Goal: Task Accomplishment & Management: Use online tool/utility

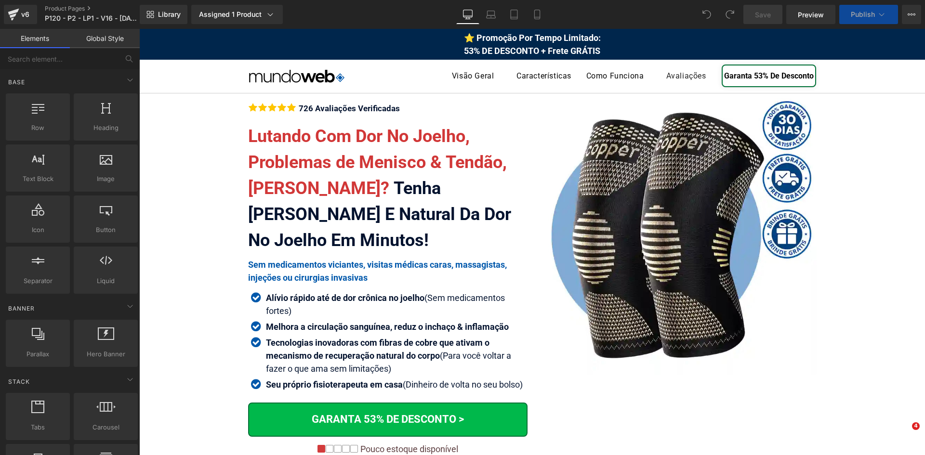
click at [315, 108] on div "726 Avaliações Verificadas Text Block" at bounding box center [348, 108] width 104 height 11
click at [315, 108] on div "726 Avaliações Verificadas" at bounding box center [348, 108] width 104 height 11
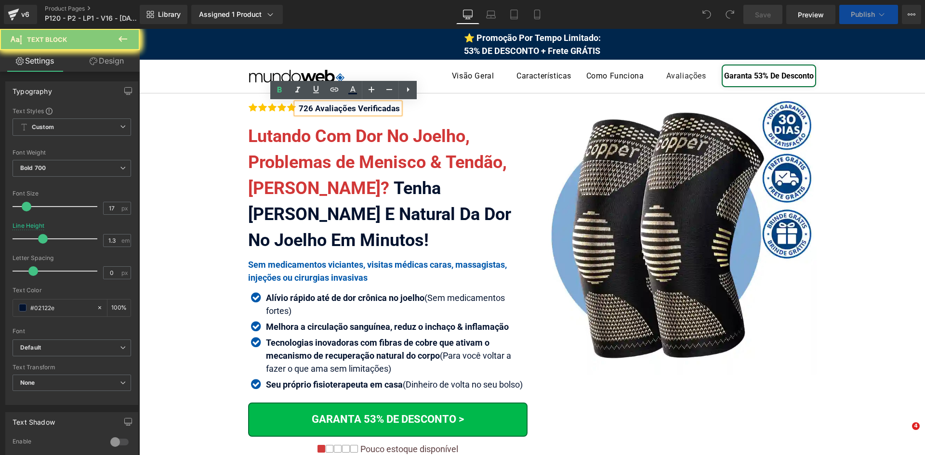
paste div
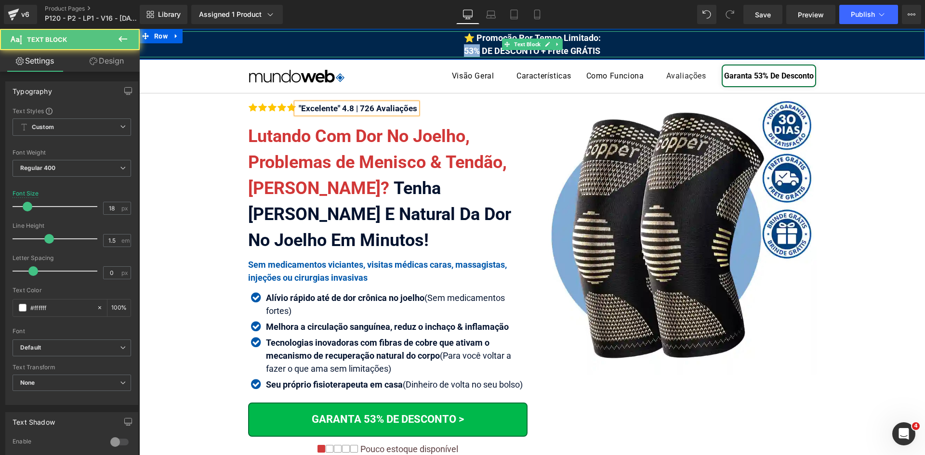
drag, startPoint x: 462, startPoint y: 50, endPoint x: 474, endPoint y: 52, distance: 11.7
click at [474, 52] on span "⭐ Promoção Por Tempo Limitado: 53% DE DESCONTO + Frete GRÁTIS" at bounding box center [532, 44] width 137 height 23
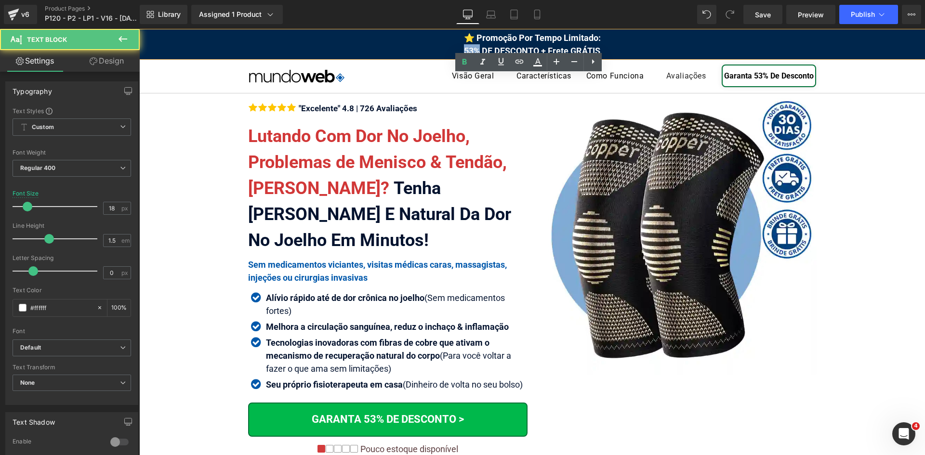
click at [465, 50] on span "⭐ Promoção Por Tempo Limitado: 53% DE DESCONTO + Frete GRÁTIS" at bounding box center [532, 44] width 137 height 23
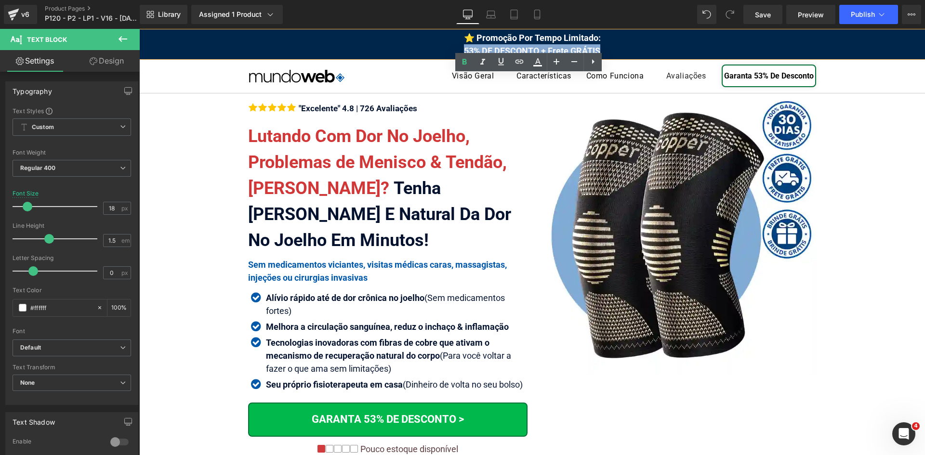
drag, startPoint x: 461, startPoint y: 50, endPoint x: 603, endPoint y: 56, distance: 142.8
click at [603, 56] on div "⭐ Promoção Por Tempo Limitado: 53% DE DESCONTO + Frete GRÁTIS" at bounding box center [532, 44] width 786 height 26
click at [533, 64] on icon at bounding box center [538, 62] width 12 height 12
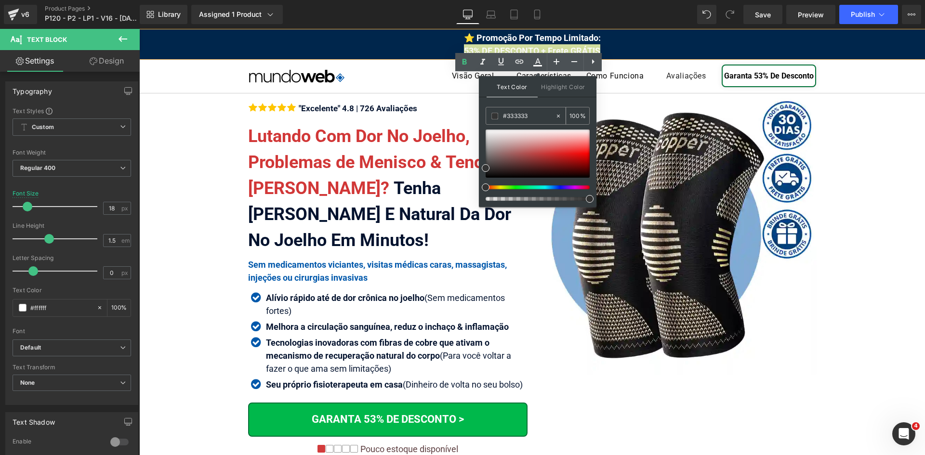
click at [529, 118] on input "#333333" at bounding box center [529, 116] width 52 height 11
paste input "fff000"
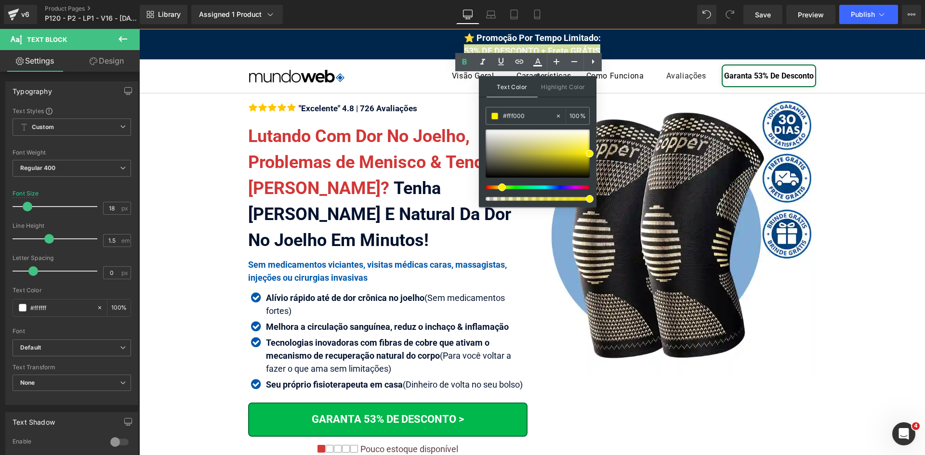
type input "#fff000"
click at [594, 154] on div "Text Color Highlight Color #333333 #fff000 100 % none 0 %" at bounding box center [538, 141] width 118 height 131
click at [592, 154] on span at bounding box center [590, 154] width 8 height 8
click at [524, 149] on div at bounding box center [538, 154] width 104 height 48
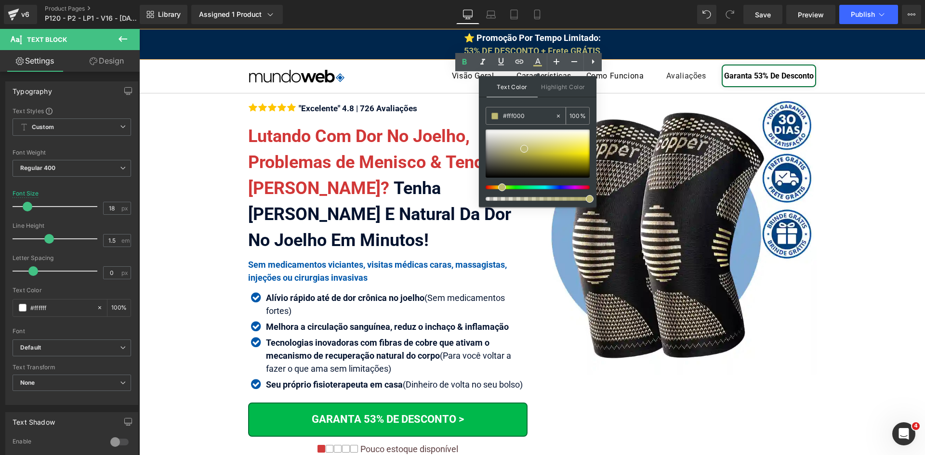
click at [538, 112] on input "#fff000" at bounding box center [529, 116] width 52 height 11
paste input "fff000"
type input "#fff000"
click at [587, 154] on span at bounding box center [590, 154] width 8 height 8
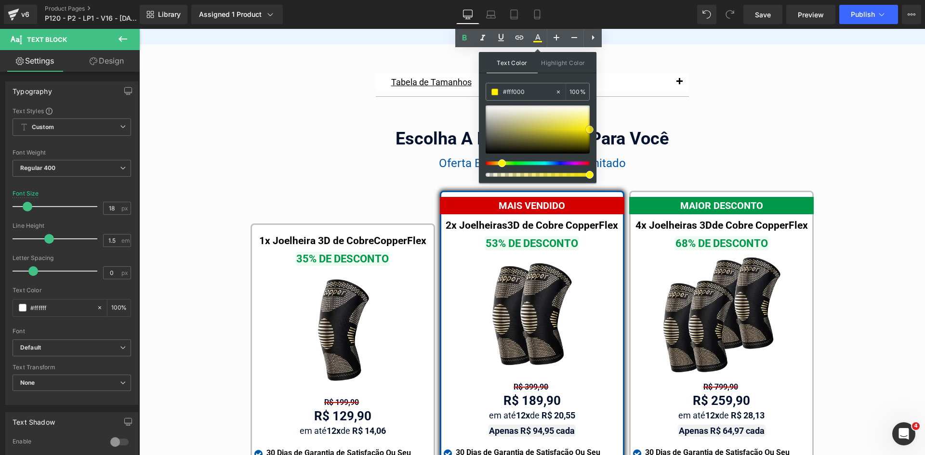
scroll to position [5354, 0]
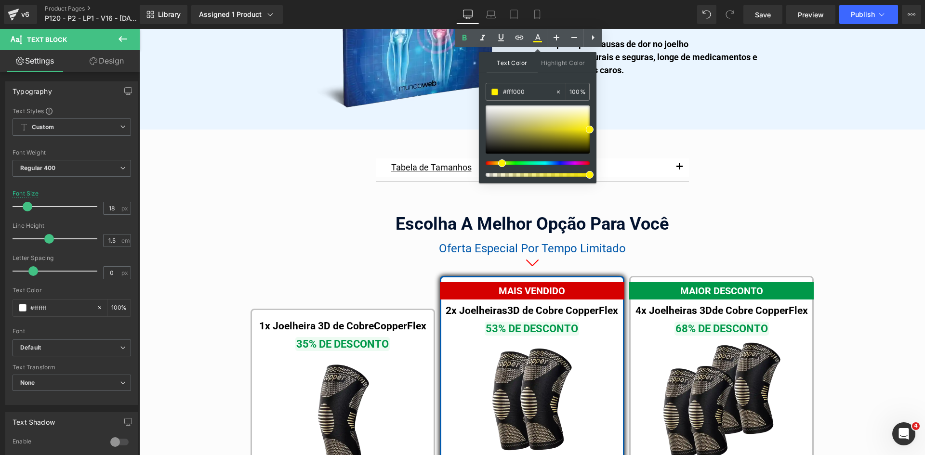
click at [837, 267] on div "Tabela de Tamanhos Text Block Image Se você estiver entre tamanhos, recomendamo…" at bounding box center [532, 450] width 786 height 593
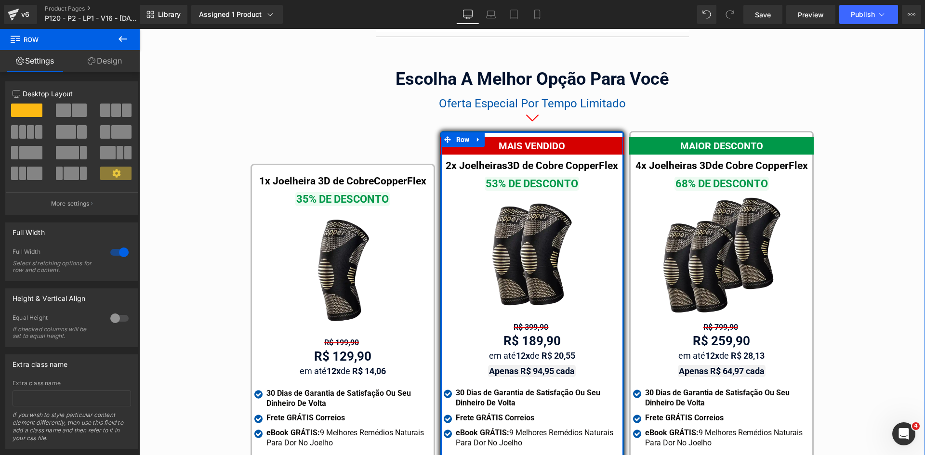
scroll to position [5499, 0]
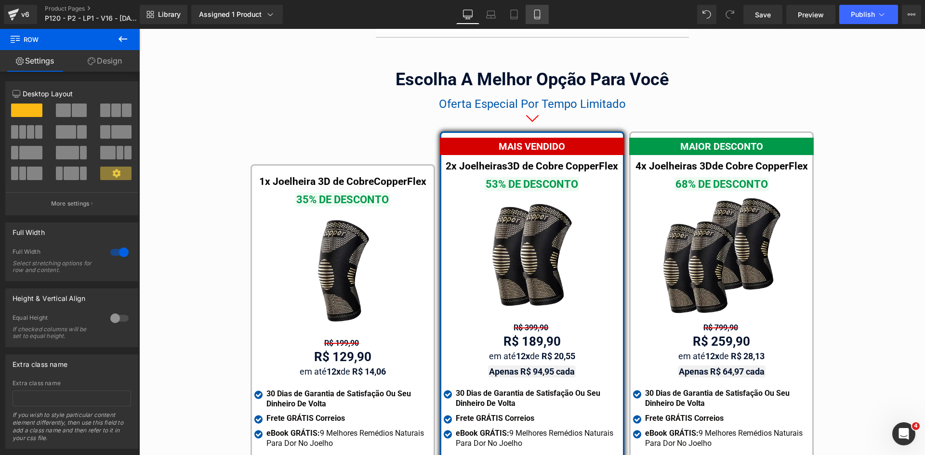
click at [533, 21] on link "Mobile" at bounding box center [537, 14] width 23 height 19
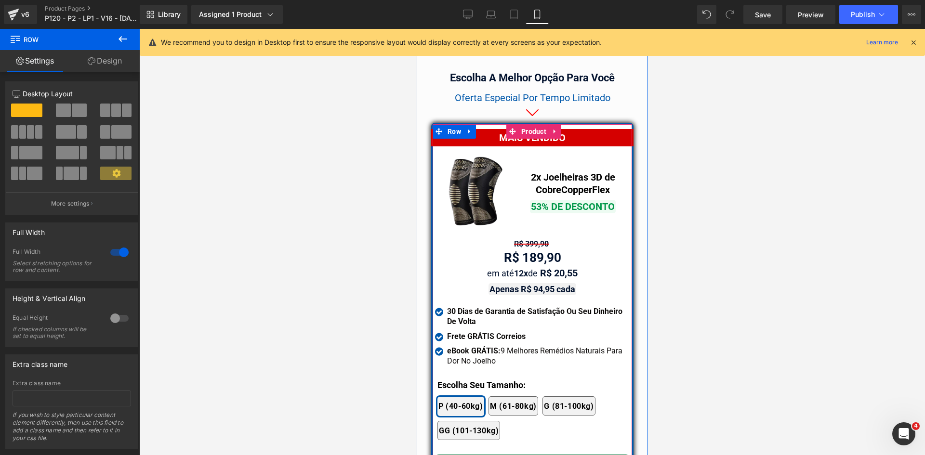
scroll to position [8338, 0]
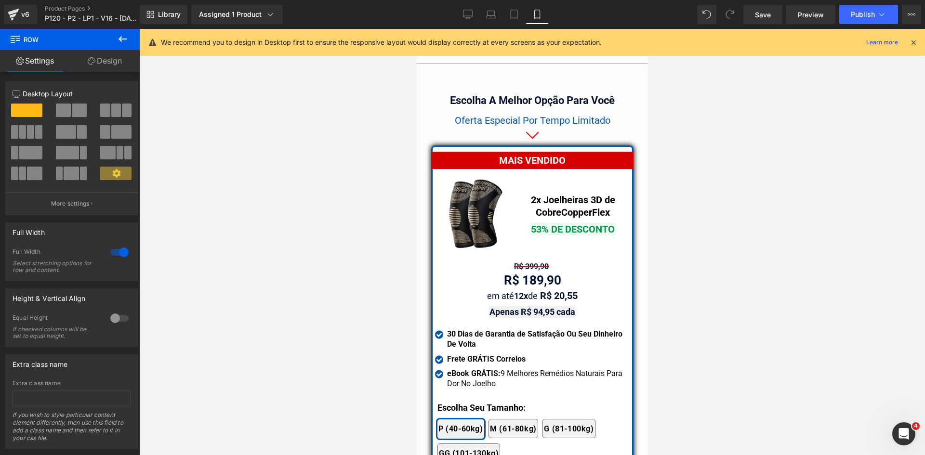
click at [493, 115] on span "Oferta Especial Por Tempo Limitado" at bounding box center [532, 121] width 156 height 12
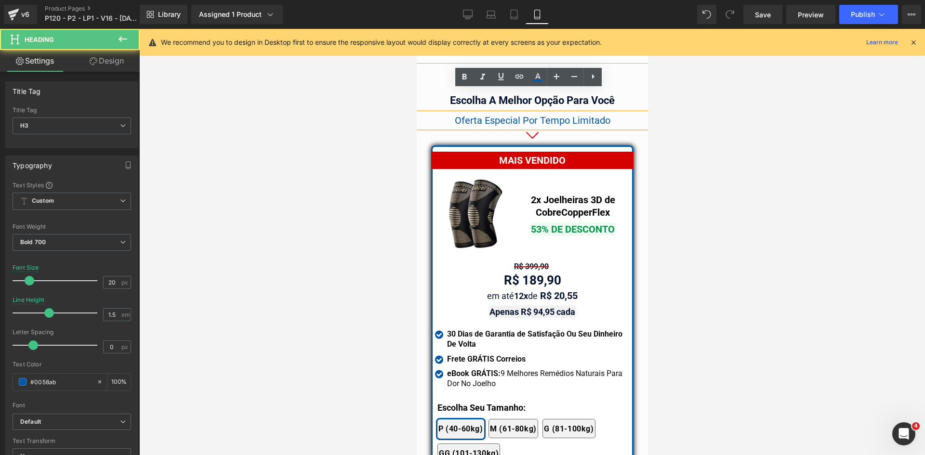
click at [493, 115] on span "Oferta Especial Por Tempo Limitado" at bounding box center [532, 121] width 156 height 12
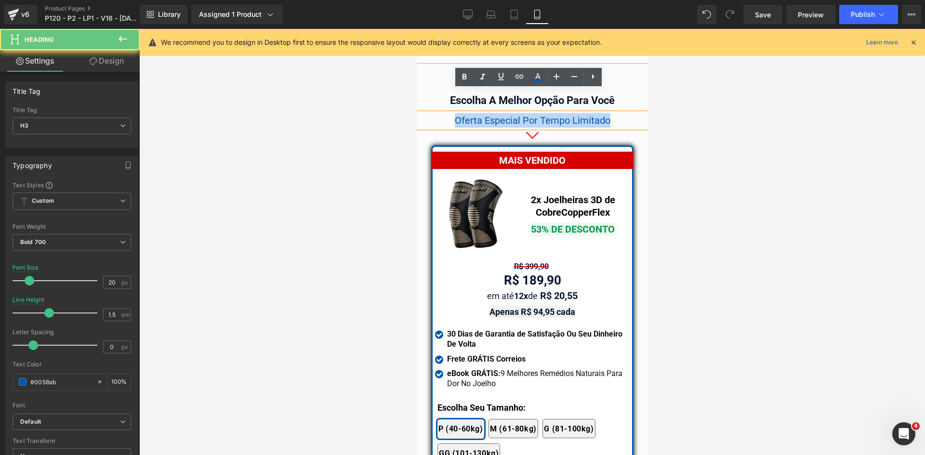
click at [493, 115] on span "Oferta Especial Por Tempo Limitado" at bounding box center [532, 121] width 156 height 12
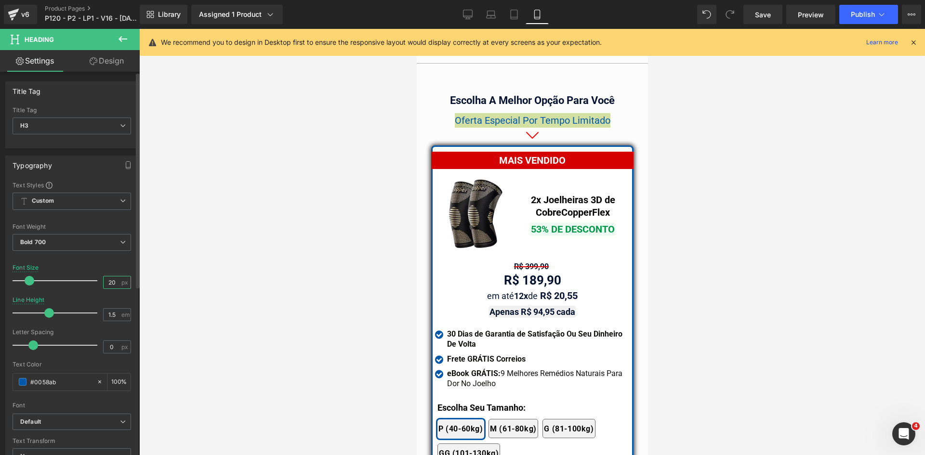
drag, startPoint x: 111, startPoint y: 281, endPoint x: 96, endPoint y: 281, distance: 14.9
click at [96, 281] on div "Font Size 20 px" at bounding box center [72, 281] width 119 height 32
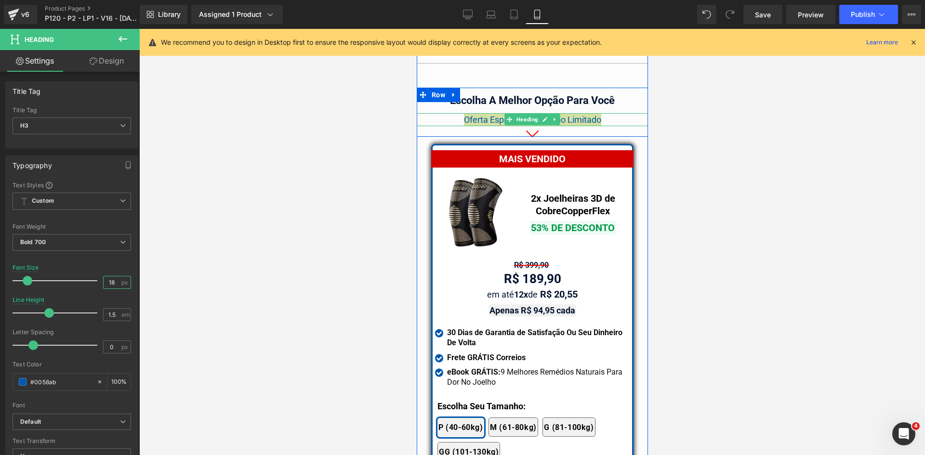
type input "18"
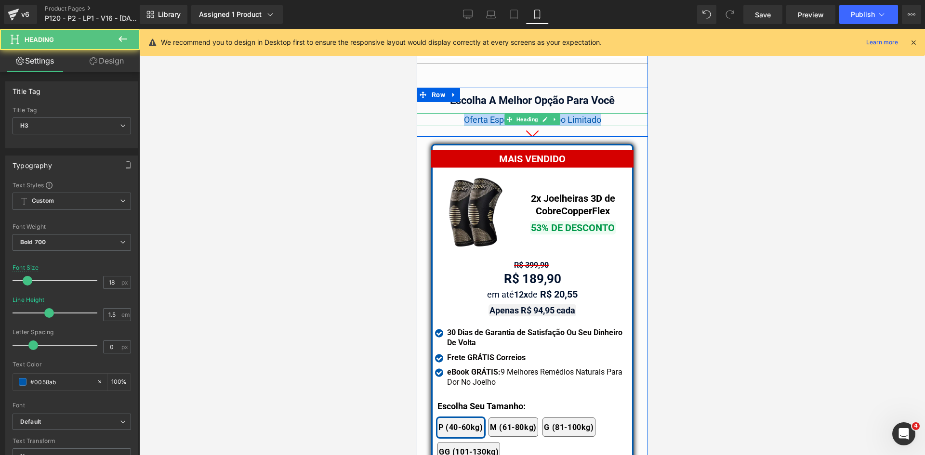
click at [585, 115] on span "Oferta Especial Por Tempo Limitado" at bounding box center [532, 120] width 137 height 10
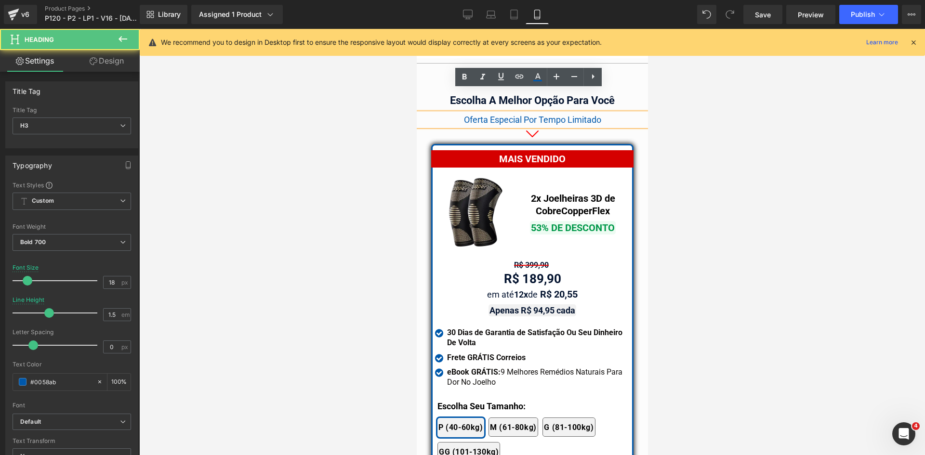
click at [585, 115] on span "Oferta Especial Por Tempo Limitado" at bounding box center [532, 120] width 137 height 10
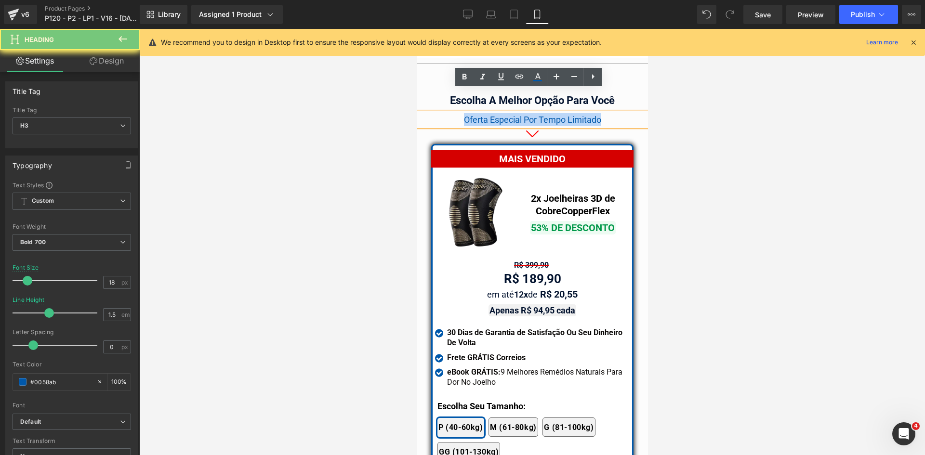
click at [585, 115] on span "Oferta Especial Por Tempo Limitado" at bounding box center [532, 120] width 137 height 10
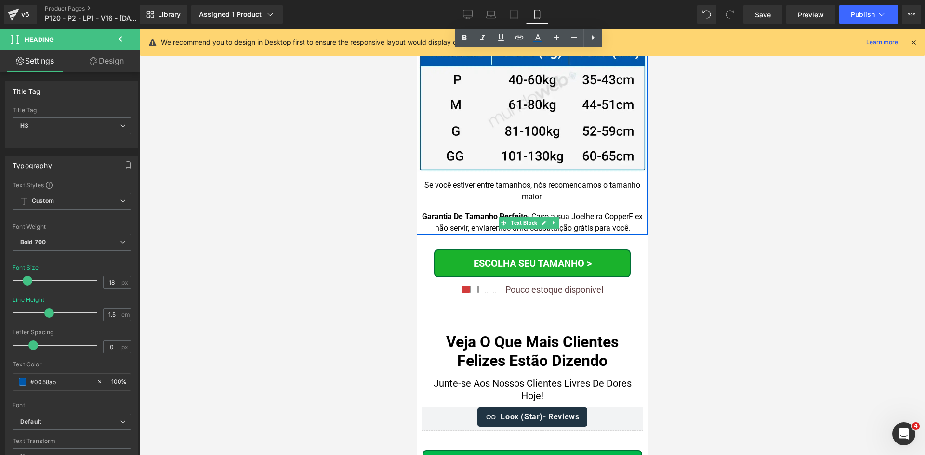
scroll to position [9784, 0]
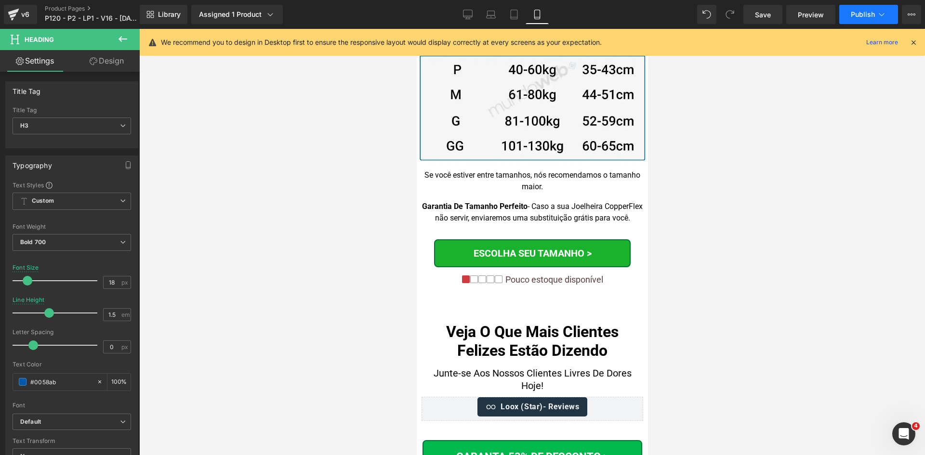
click at [871, 13] on span "Publish" at bounding box center [863, 15] width 24 height 8
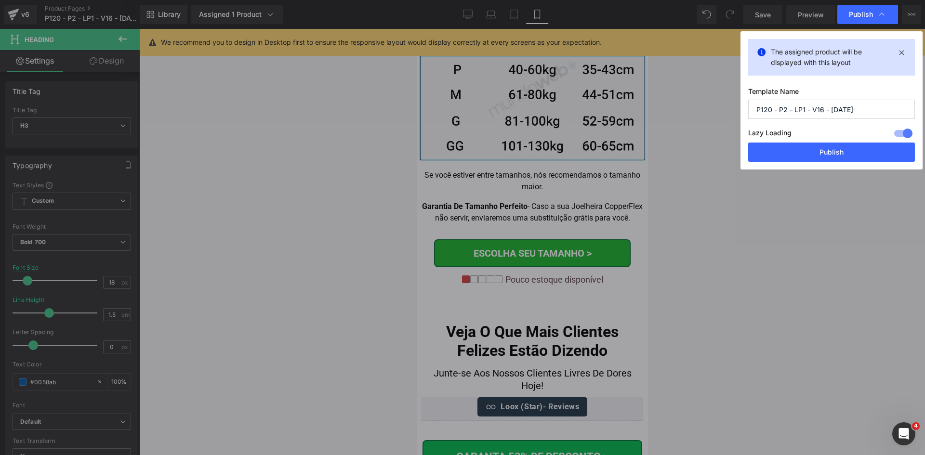
click at [841, 152] on button "Publish" at bounding box center [831, 152] width 167 height 19
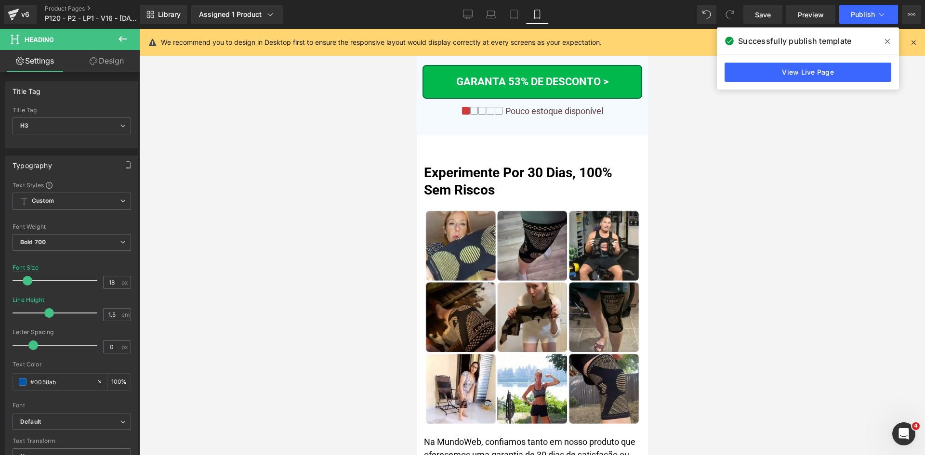
scroll to position [0, 0]
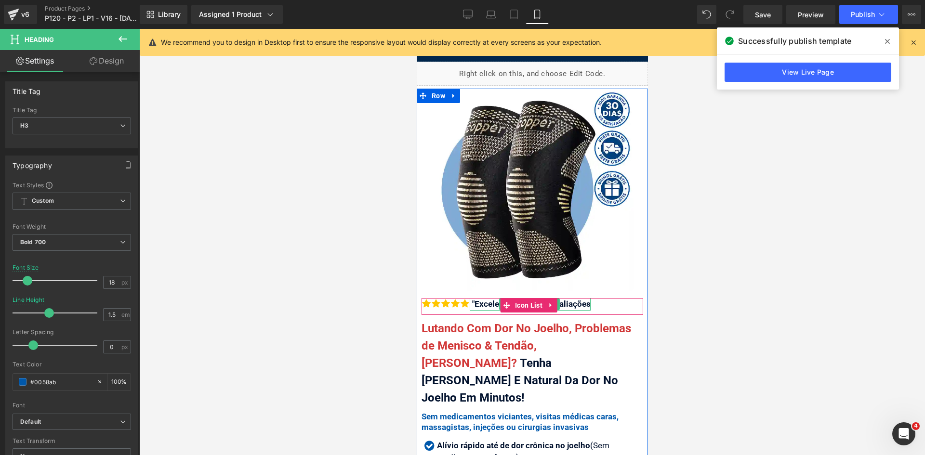
click at [487, 298] on div ""Excelente" 4.8 | 726 Avaliações" at bounding box center [529, 304] width 121 height 13
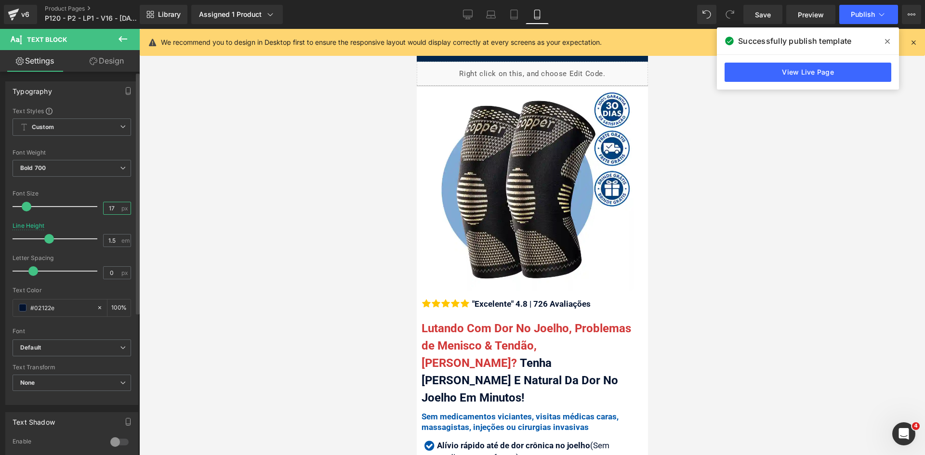
drag, startPoint x: 110, startPoint y: 210, endPoint x: 89, endPoint y: 211, distance: 21.2
click at [90, 211] on div "Font Size 17 px" at bounding box center [72, 206] width 119 height 32
type input "16"
click at [891, 16] on button "Publish" at bounding box center [868, 14] width 59 height 19
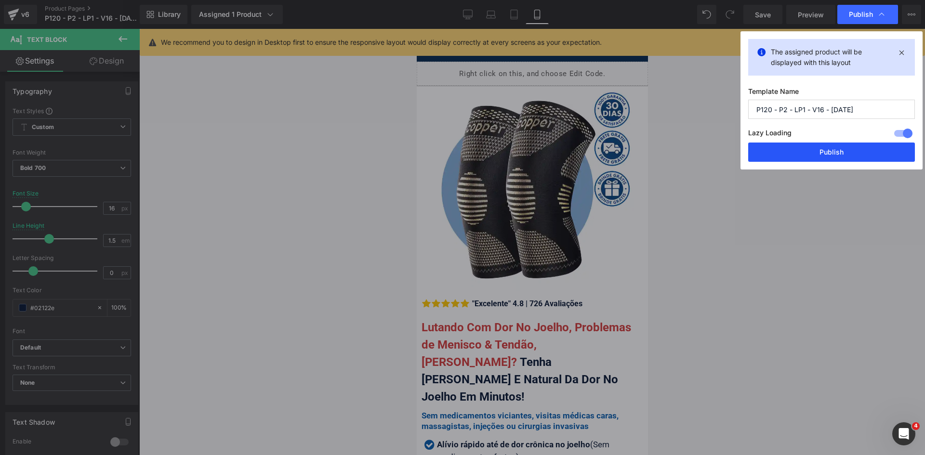
click at [859, 158] on button "Publish" at bounding box center [831, 152] width 167 height 19
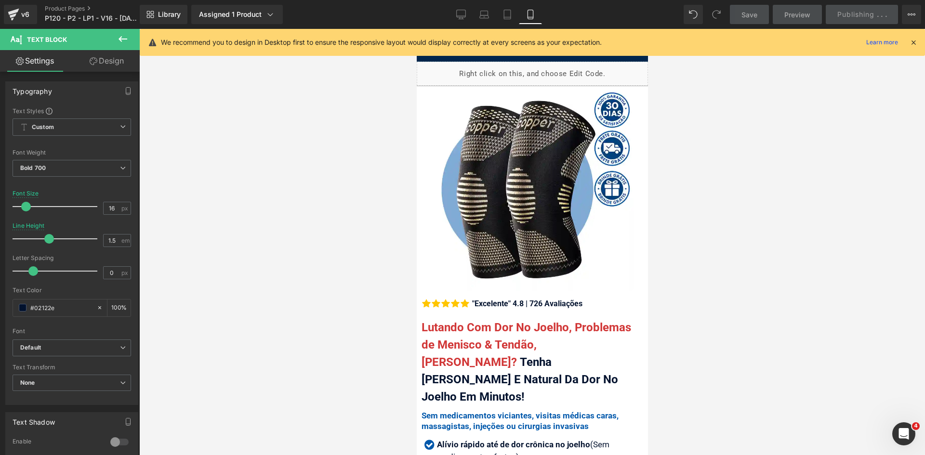
click at [915, 41] on icon at bounding box center [913, 42] width 9 height 9
